Goal: Task Accomplishment & Management: Use online tool/utility

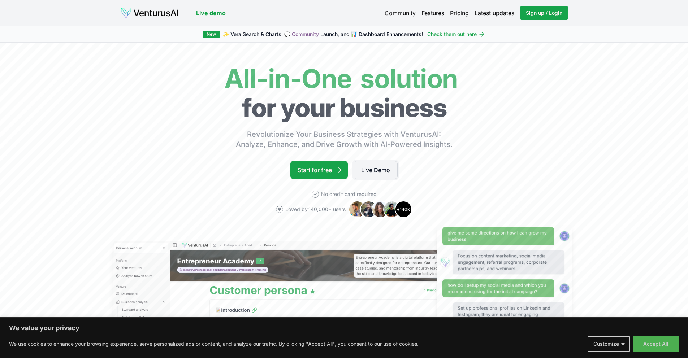
click at [382, 170] on link "Live Demo" at bounding box center [376, 170] width 44 height 18
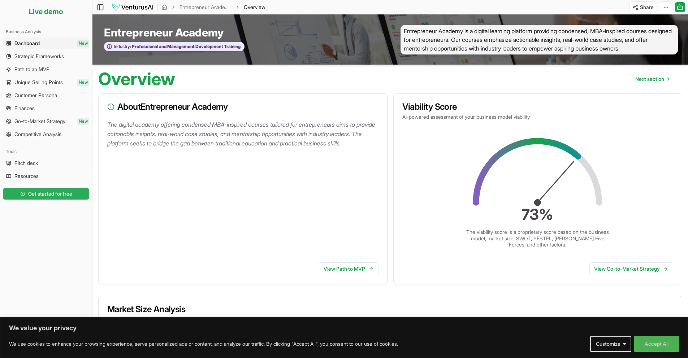
click at [49, 194] on span "Get started for free" at bounding box center [50, 193] width 44 height 7
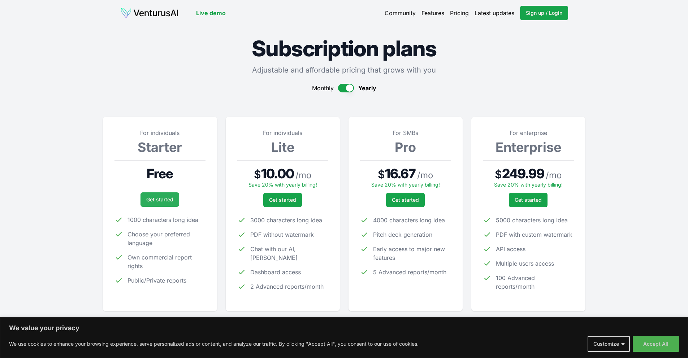
click at [162, 198] on link "Get started" at bounding box center [159, 199] width 39 height 14
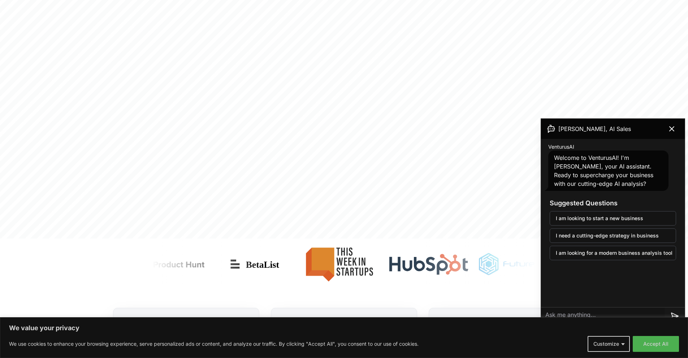
scroll to position [286, 0]
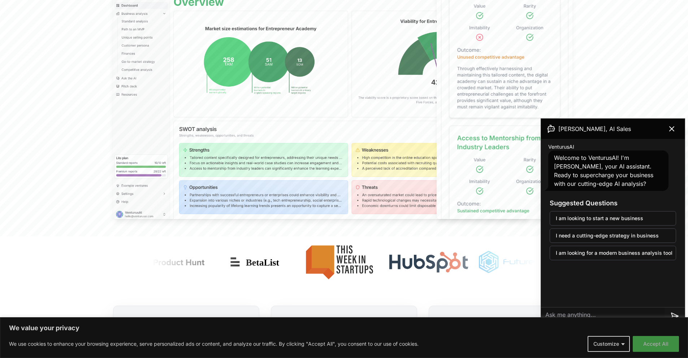
click at [671, 342] on button "Accept All" at bounding box center [656, 344] width 46 height 16
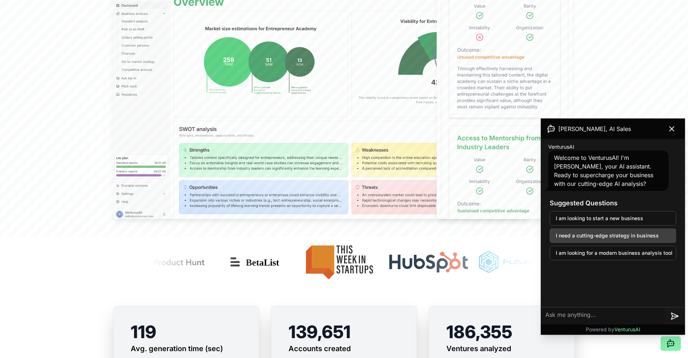
click at [604, 235] on button "I need a cutting-edge strategy in business" at bounding box center [613, 236] width 126 height 14
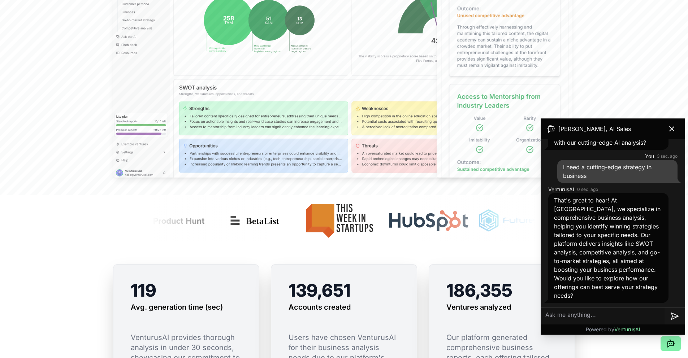
scroll to position [328, 0]
click at [575, 317] on textarea at bounding box center [603, 316] width 124 height 17
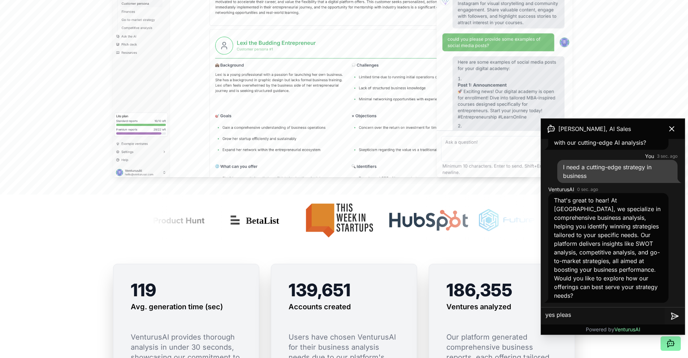
type textarea "yes please"
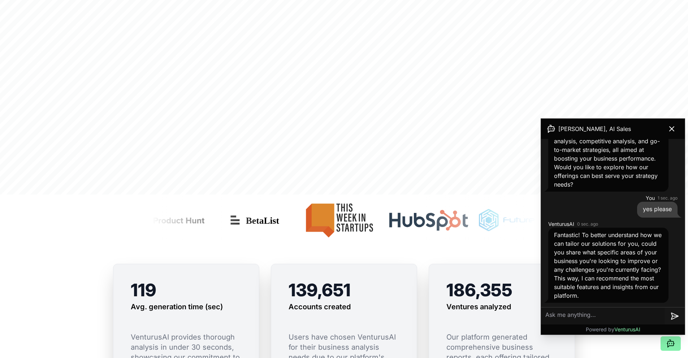
scroll to position [161, 0]
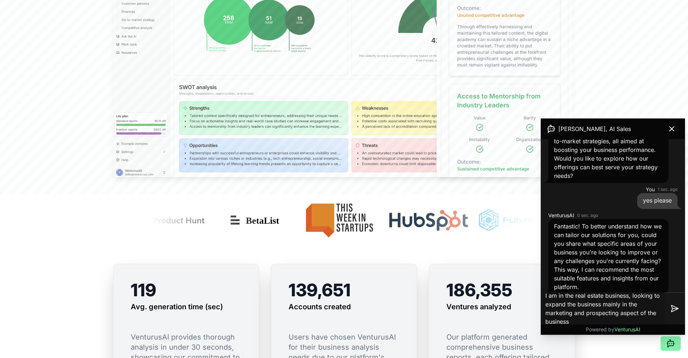
type textarea "I am in the real estate business, looking to expand the business mainly in the …"
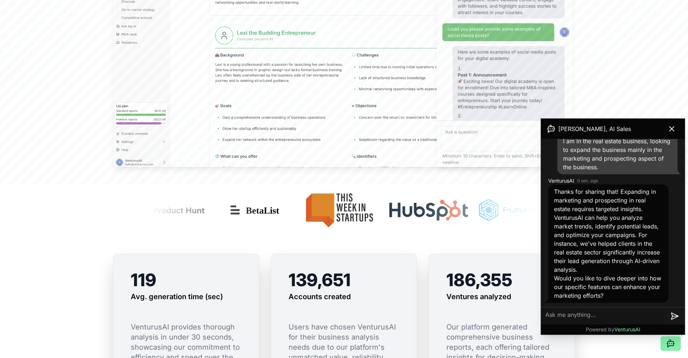
scroll to position [338, 0]
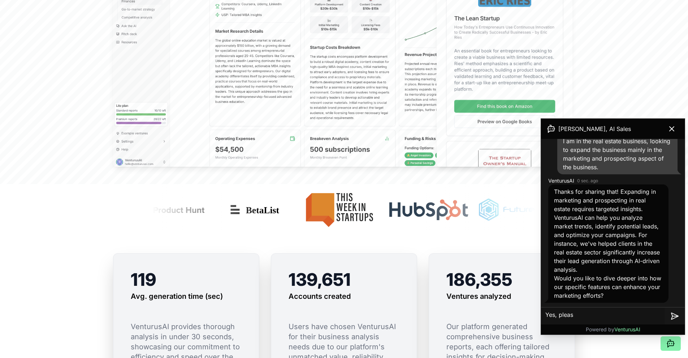
type textarea "Yes, please"
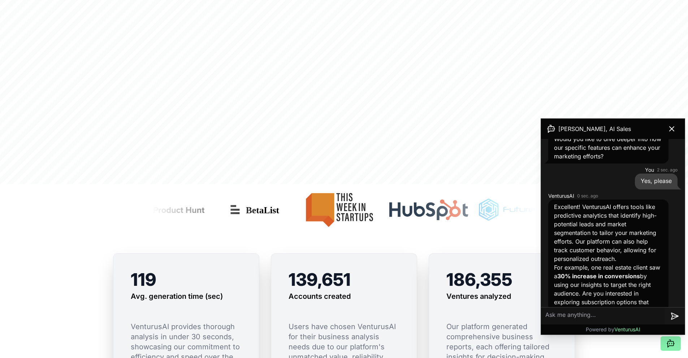
scroll to position [512, 0]
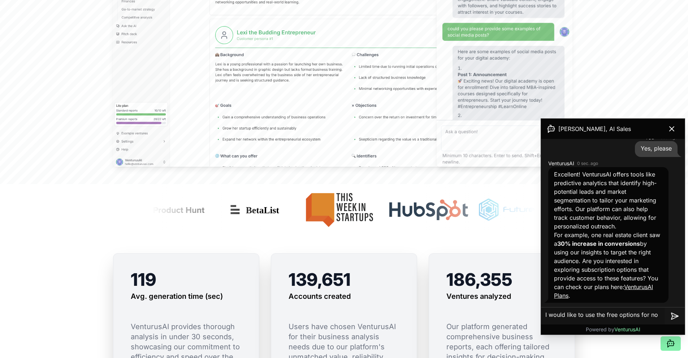
type textarea "I would like to use the free options for now"
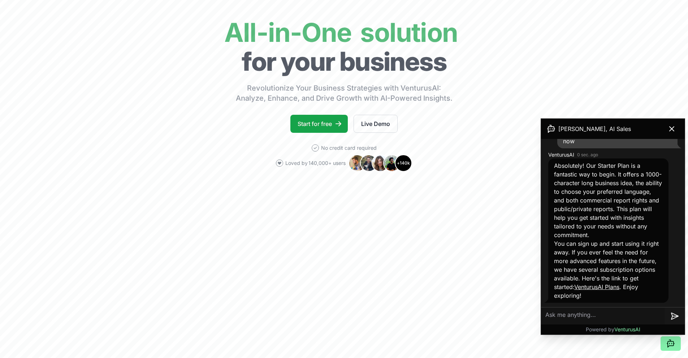
scroll to position [42, 0]
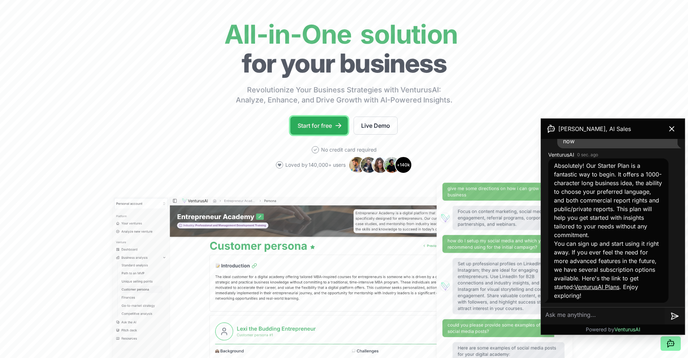
click at [320, 126] on link "Start for free" at bounding box center [318, 126] width 57 height 18
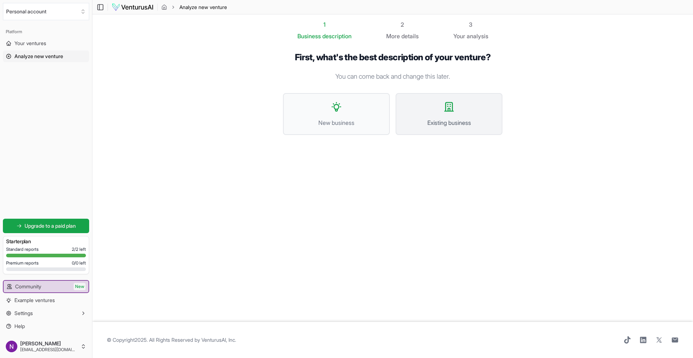
click at [434, 112] on button "Existing business" at bounding box center [449, 114] width 107 height 42
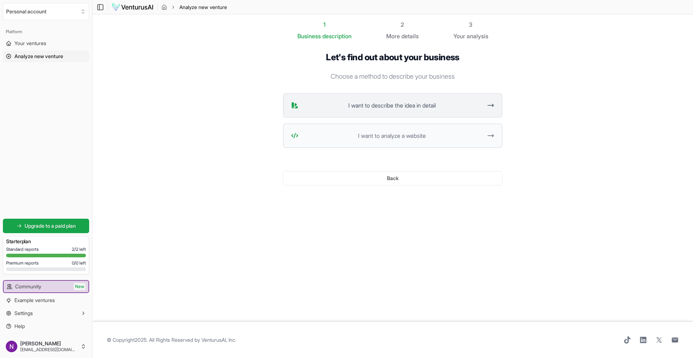
click at [398, 105] on span "I want to describe the idea in detail" at bounding box center [392, 105] width 181 height 9
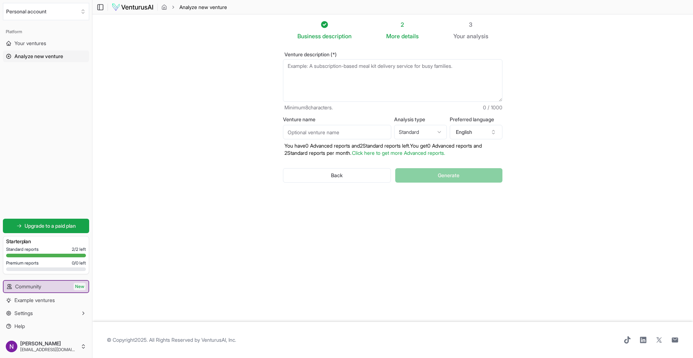
click at [364, 73] on textarea "Venture description (*)" at bounding box center [393, 80] width 220 height 43
paste textarea "As your trusted real estate professional, I provide end-to-end support for buyi…"
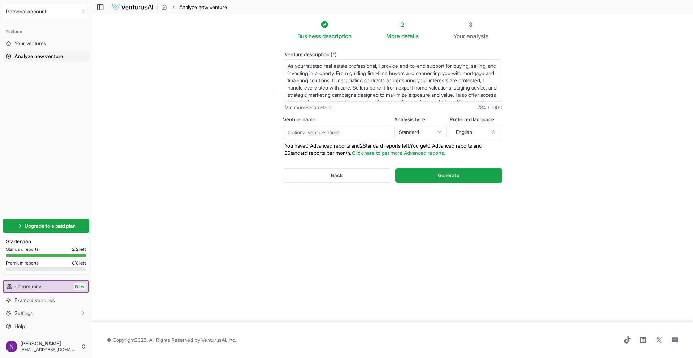
drag, startPoint x: 305, startPoint y: 62, endPoint x: 297, endPoint y: 65, distance: 8.7
click at [297, 65] on textarea "As your trusted real estate professional, I provide end-to-end support for buyi…" at bounding box center [393, 80] width 220 height 43
drag, startPoint x: 462, startPoint y: 81, endPoint x: 472, endPoint y: 81, distance: 10.1
click at [472, 81] on textarea "As a trusted real estate professional, I provide end-to-end support for buying,…" at bounding box center [393, 80] width 220 height 43
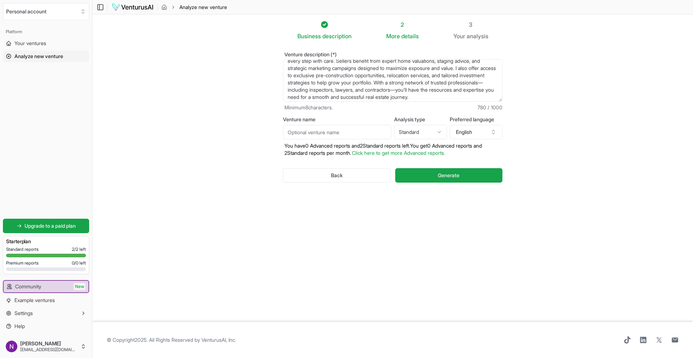
drag, startPoint x: 450, startPoint y: 82, endPoint x: 460, endPoint y: 82, distance: 10.5
click at [460, 82] on textarea "As a trusted real estate professional, I provide end-to-end support for buying,…" at bounding box center [393, 80] width 220 height 43
drag, startPoint x: 333, startPoint y: 98, endPoint x: 321, endPoint y: 90, distance: 13.6
click at [321, 90] on textarea "As a trusted real estate professional, I provide end-to-end support for buying,…" at bounding box center [393, 80] width 220 height 43
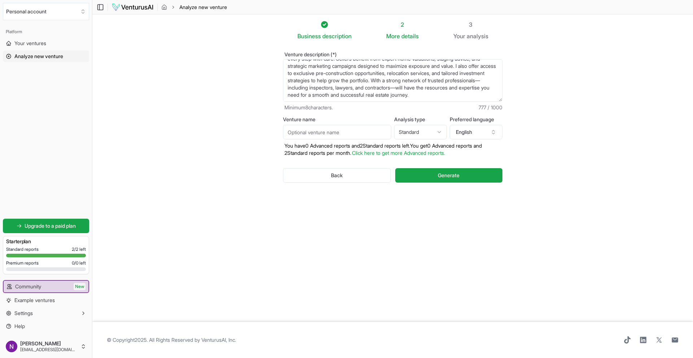
drag, startPoint x: 411, startPoint y: 88, endPoint x: 433, endPoint y: 87, distance: 21.3
click at [433, 87] on textarea "As a trusted real estate professional, I provide end-to-end support for buying,…" at bounding box center [393, 80] width 220 height 43
type textarea "As a trusted real estate professional, I provide end-to-end support for buying,…"
click at [412, 133] on html "We value your privacy We use cookies to enhance your browsing experience, serve…" at bounding box center [346, 179] width 693 height 358
click at [429, 133] on html "We value your privacy We use cookies to enhance your browsing experience, serve…" at bounding box center [346, 179] width 693 height 358
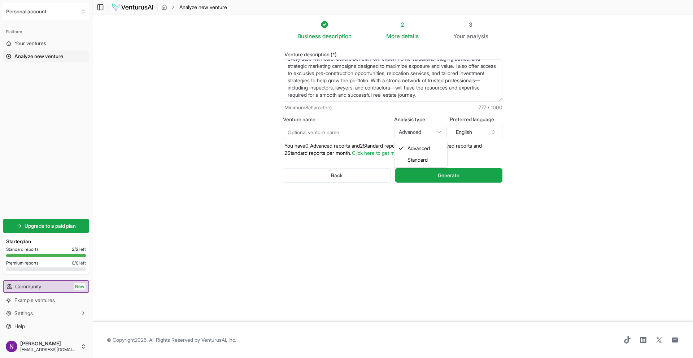
select select "standard"
click at [342, 133] on input "Venture name" at bounding box center [337, 132] width 108 height 14
type input "Real Estate Business"
click at [437, 174] on button "Generate" at bounding box center [448, 175] width 107 height 14
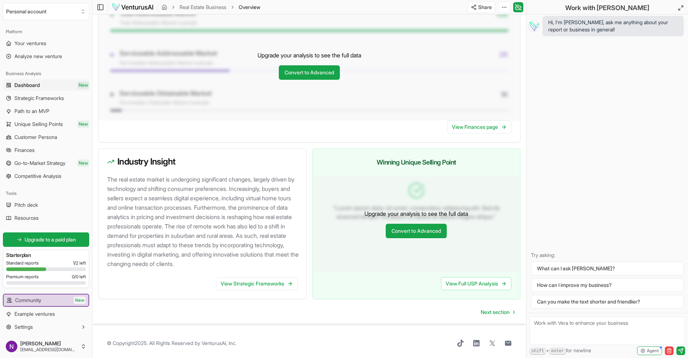
scroll to position [602, 0]
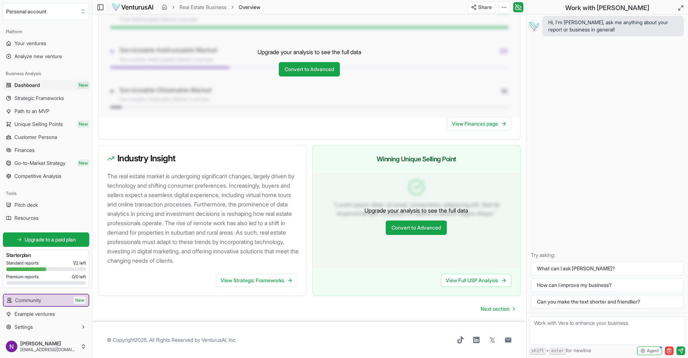
click at [567, 330] on textarea at bounding box center [607, 330] width 156 height 29
type textarea "How can I improve my business in the marketing and prospecting aspect of the bu…"
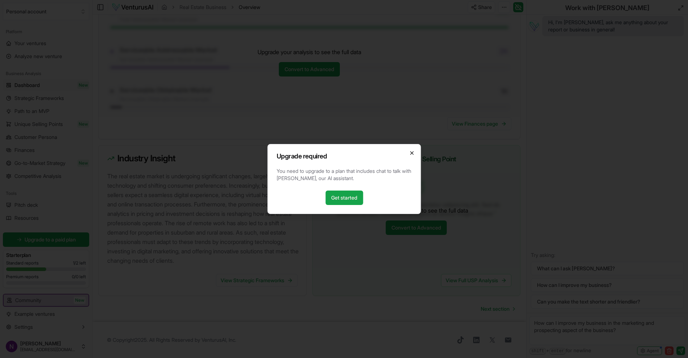
click at [411, 153] on icon "button" at bounding box center [411, 153] width 3 height 3
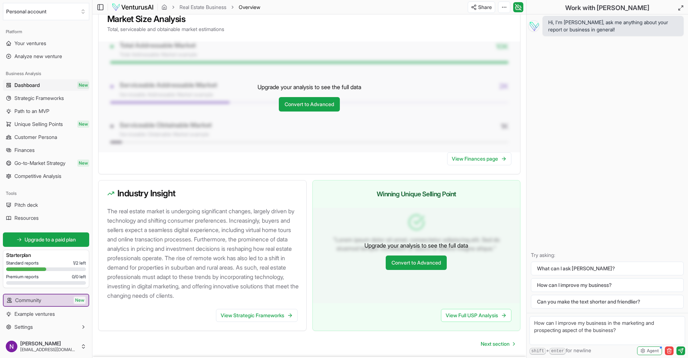
scroll to position [559, 0]
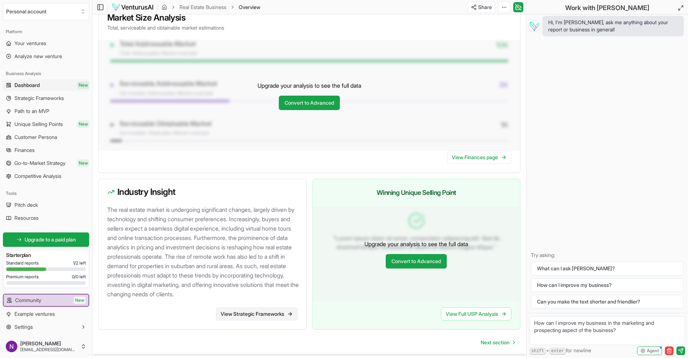
click at [261, 321] on link "View Strategic Frameworks" at bounding box center [257, 314] width 82 height 13
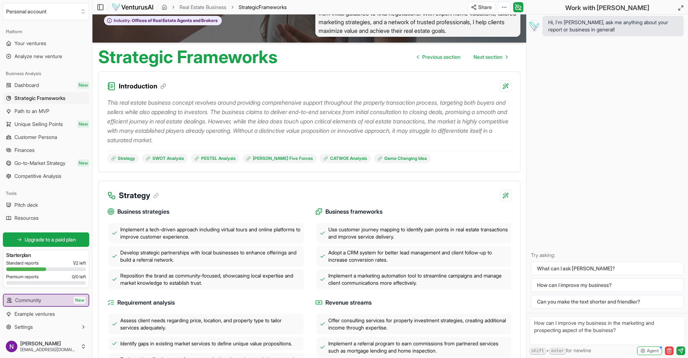
scroll to position [18, 0]
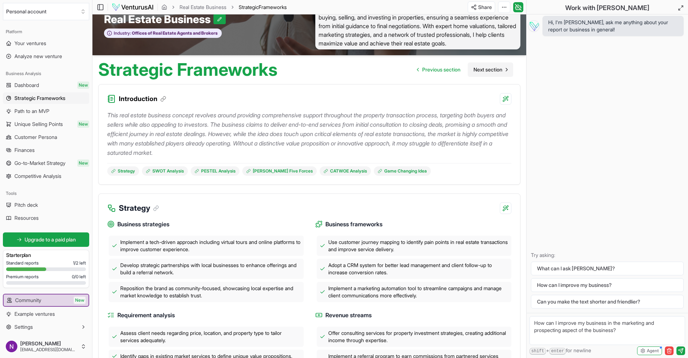
click at [490, 73] on span "Next section" at bounding box center [487, 69] width 29 height 7
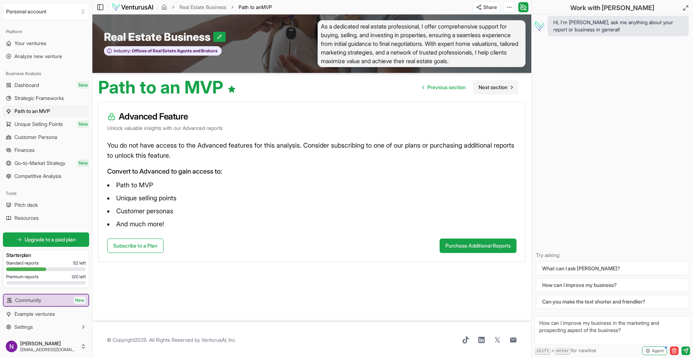
click at [493, 91] on span "Next section" at bounding box center [493, 87] width 29 height 7
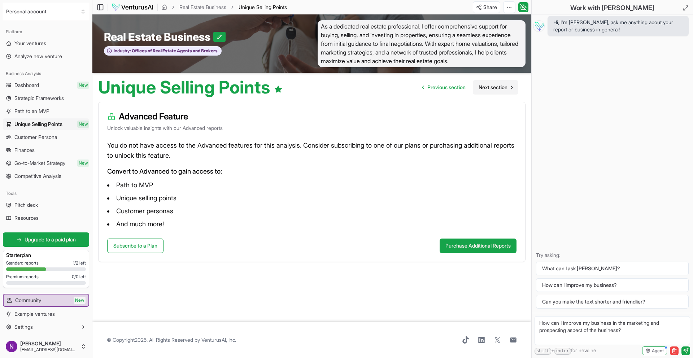
click at [493, 91] on span "Next section" at bounding box center [493, 87] width 29 height 7
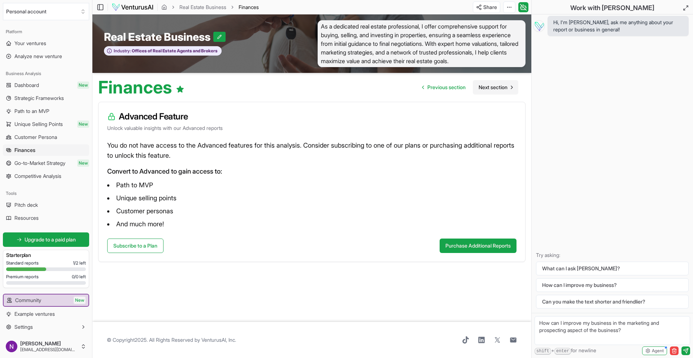
click at [493, 91] on span "Next section" at bounding box center [493, 87] width 29 height 7
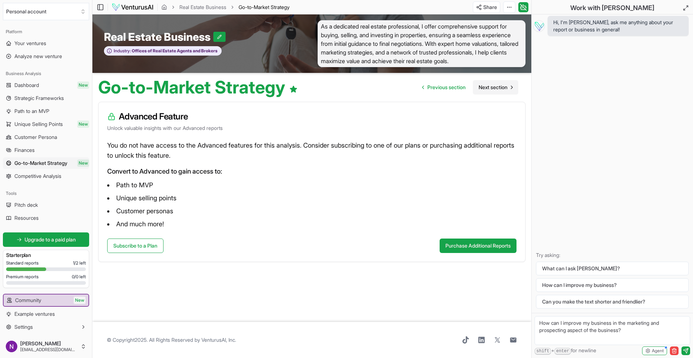
click at [493, 91] on span "Next section" at bounding box center [493, 87] width 29 height 7
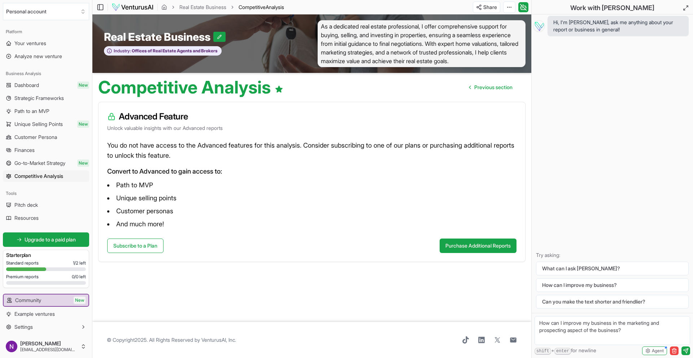
click at [493, 91] on span "Previous section" at bounding box center [494, 87] width 38 height 7
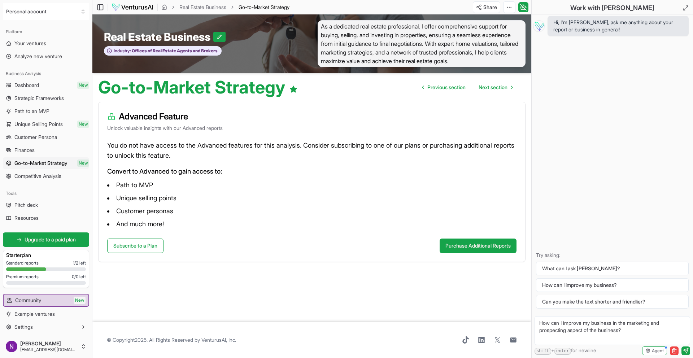
click at [493, 91] on span "Next section" at bounding box center [493, 87] width 29 height 7
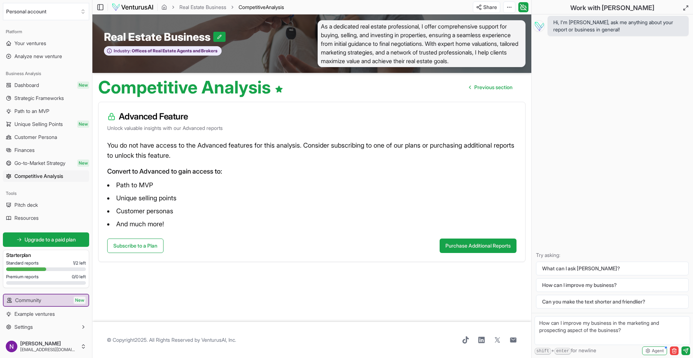
click at [493, 91] on span "Previous section" at bounding box center [494, 87] width 38 height 7
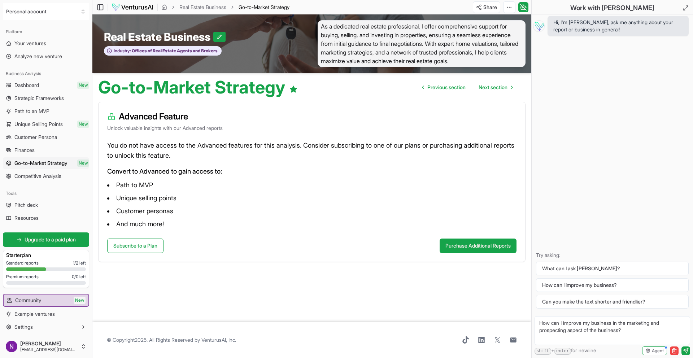
click at [493, 91] on span "Next section" at bounding box center [493, 87] width 29 height 7
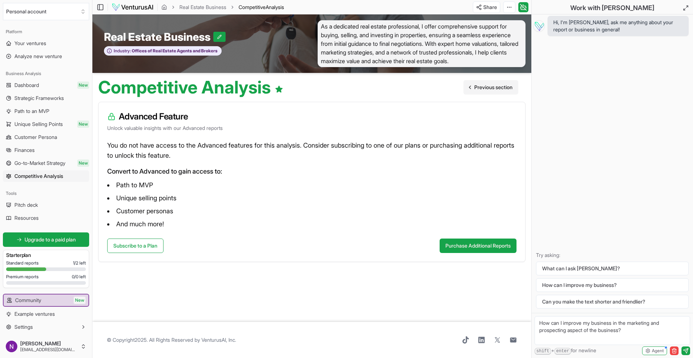
click at [478, 91] on span "Previous section" at bounding box center [494, 87] width 38 height 7
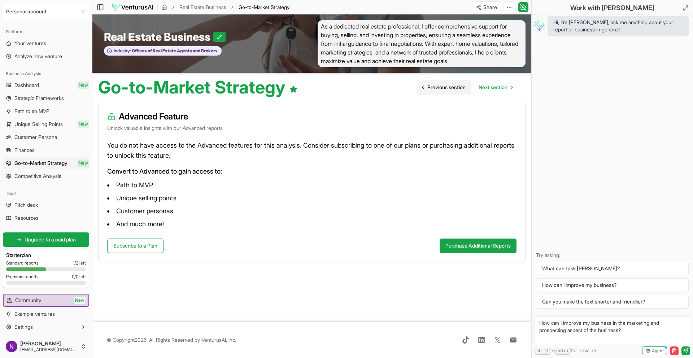
click at [479, 91] on span "Next section" at bounding box center [493, 87] width 29 height 7
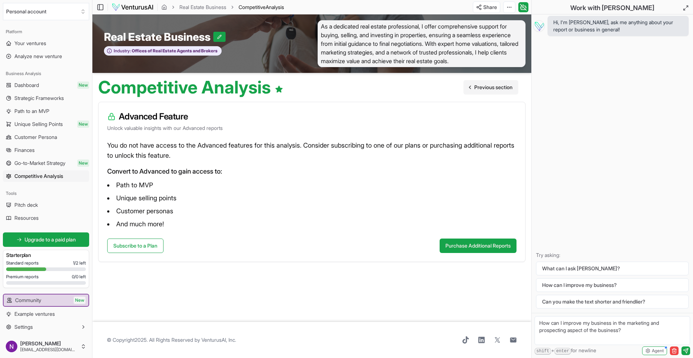
click at [478, 91] on span "Previous section" at bounding box center [494, 87] width 38 height 7
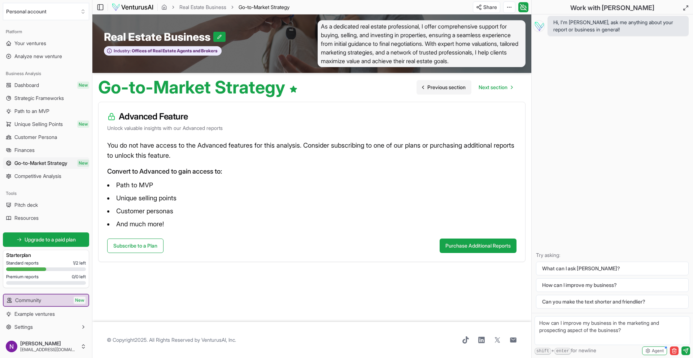
click at [465, 95] on link "Previous section" at bounding box center [444, 87] width 55 height 14
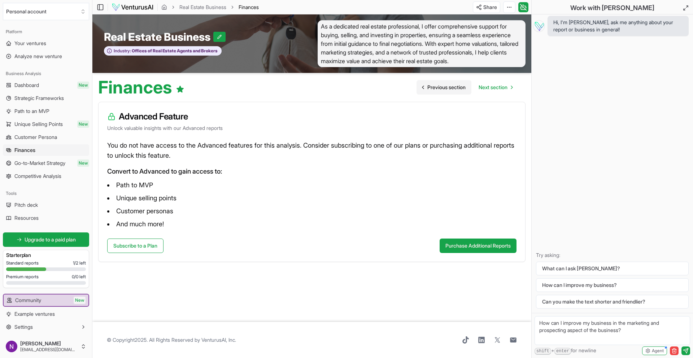
click at [463, 91] on span "Previous section" at bounding box center [447, 87] width 38 height 7
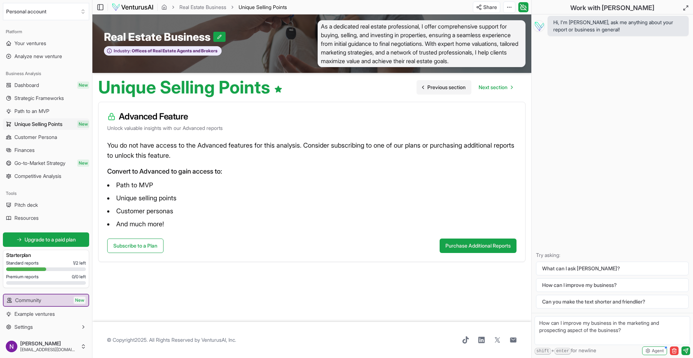
click at [463, 91] on span "Previous section" at bounding box center [447, 87] width 38 height 7
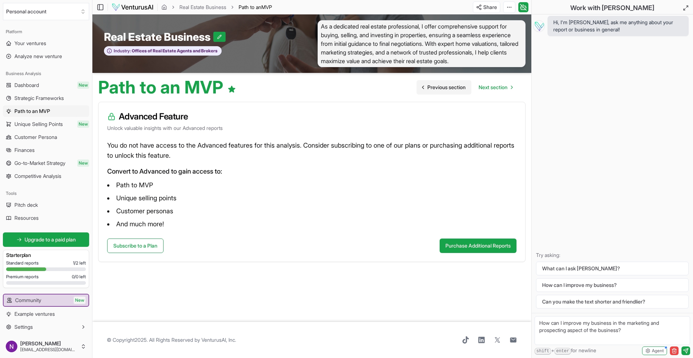
click at [463, 91] on span "Previous section" at bounding box center [447, 87] width 38 height 7
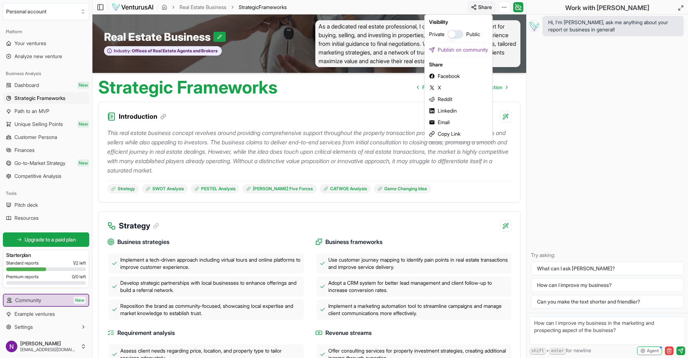
click at [476, 5] on html "We value your privacy We use cookies to enhance your browsing experience, serve…" at bounding box center [344, 179] width 688 height 358
click at [445, 122] on div "Email" at bounding box center [458, 123] width 65 height 12
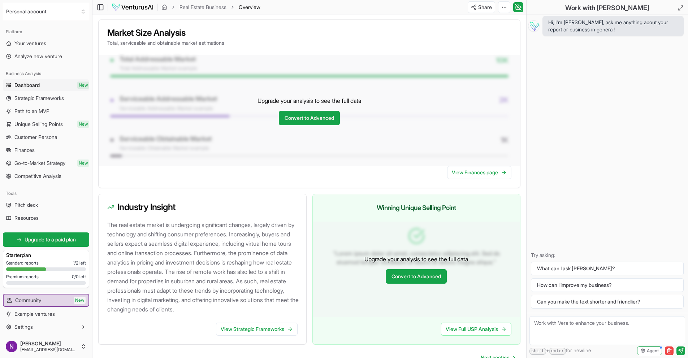
scroll to position [545, 0]
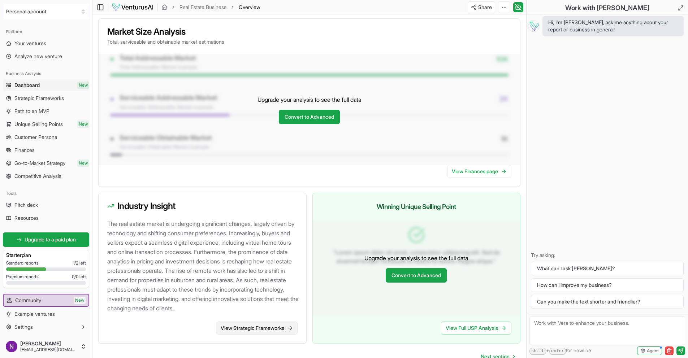
click at [263, 335] on link "View Strategic Frameworks" at bounding box center [257, 328] width 82 height 13
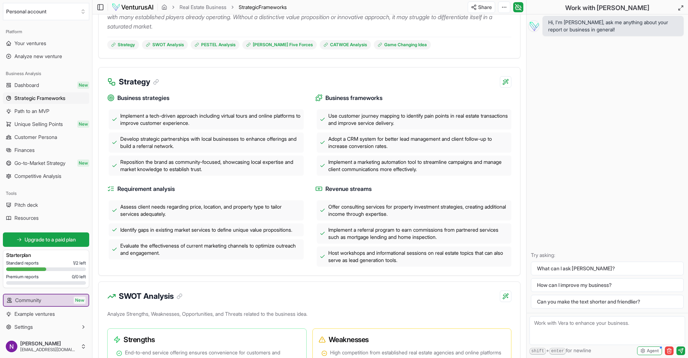
scroll to position [142, 0]
